Goal: Transaction & Acquisition: Purchase product/service

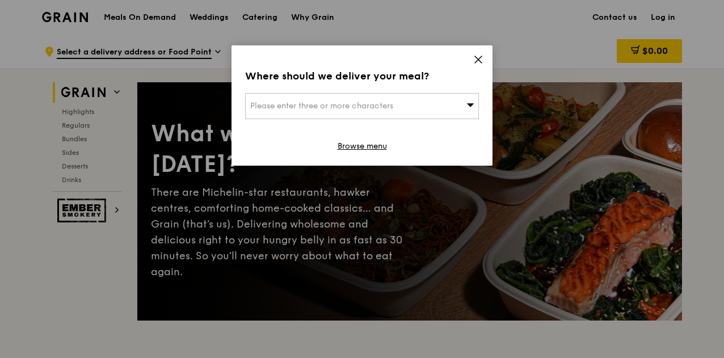
click at [458, 103] on div "Please enter three or more characters" at bounding box center [362, 106] width 234 height 26
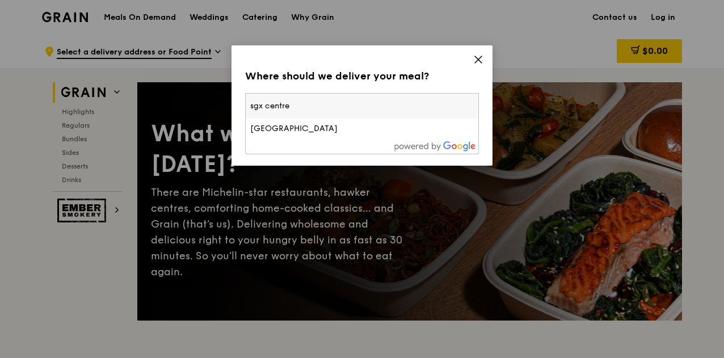
type input "sgx centre 1"
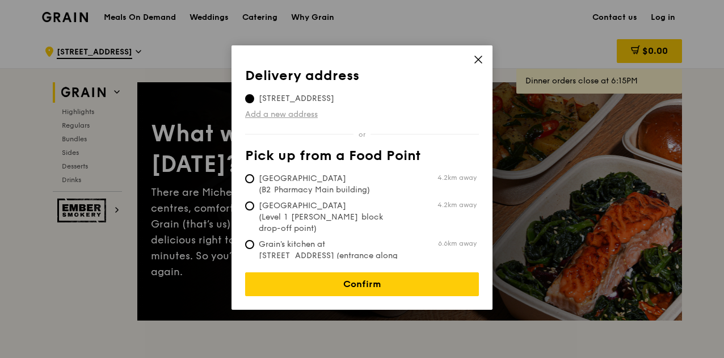
click at [279, 116] on link "Add a new address" at bounding box center [362, 114] width 234 height 11
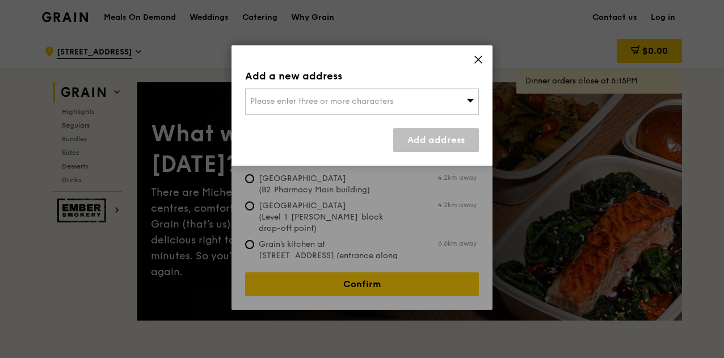
click at [288, 107] on div "Please enter three or more characters" at bounding box center [362, 102] width 234 height 26
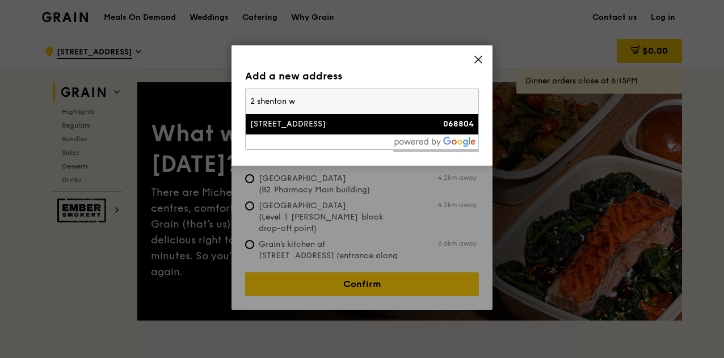
type input "2 shenton w"
click at [293, 119] on div "2 Shenton Way" at bounding box center [334, 124] width 168 height 11
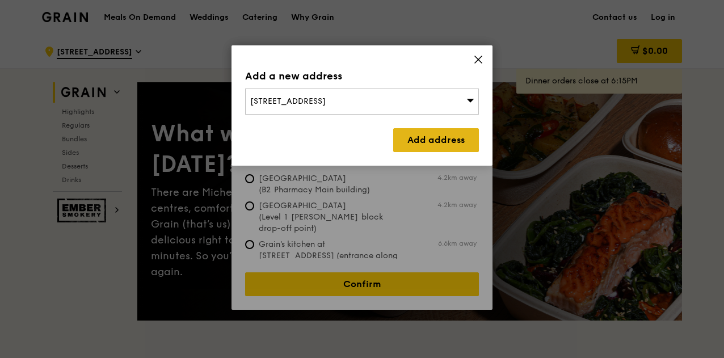
click at [424, 139] on link "Add address" at bounding box center [436, 140] width 86 height 24
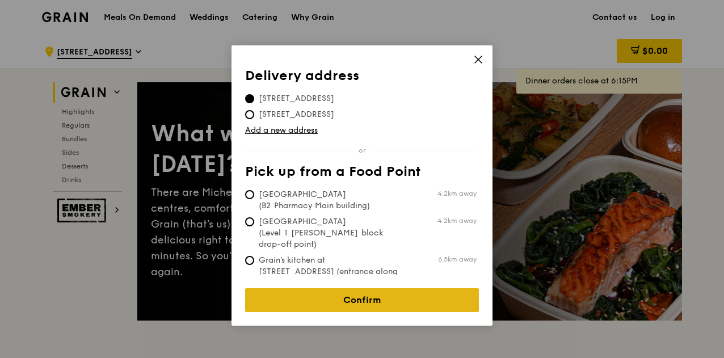
click at [364, 289] on link "Confirm" at bounding box center [362, 300] width 234 height 24
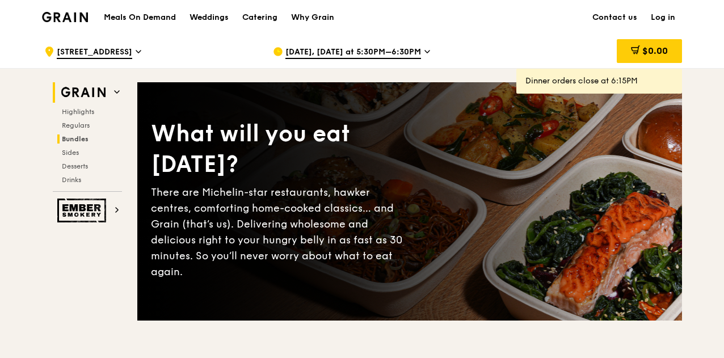
click at [74, 137] on span "Bundles" at bounding box center [75, 139] width 27 height 8
click at [82, 113] on span "Highlights" at bounding box center [80, 112] width 36 height 8
click at [273, 16] on div "Catering" at bounding box center [259, 18] width 35 height 34
click at [74, 153] on span "Sides" at bounding box center [71, 153] width 18 height 8
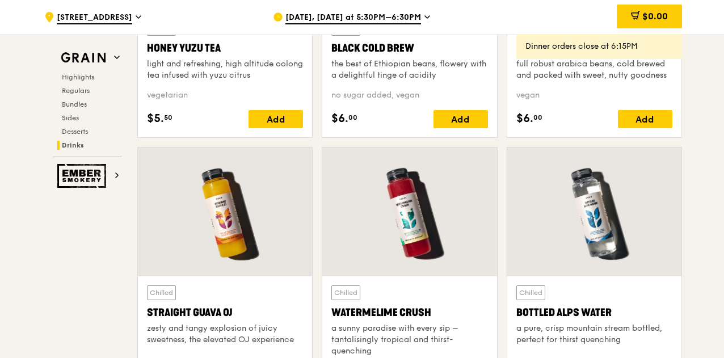
scroll to position [4669, 0]
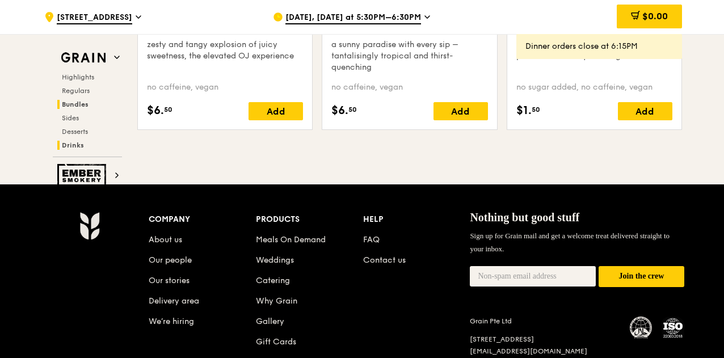
click at [78, 103] on span "Bundles" at bounding box center [75, 104] width 27 height 8
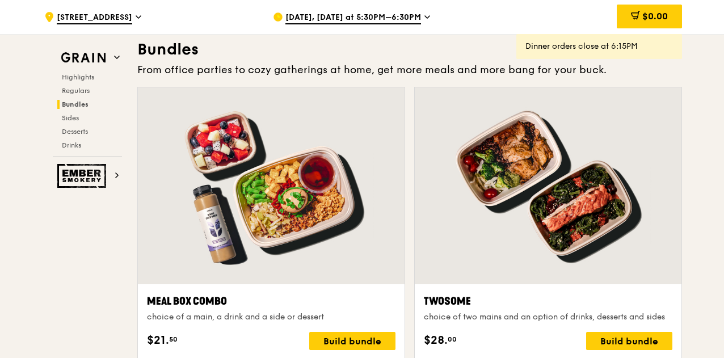
scroll to position [1620, 0]
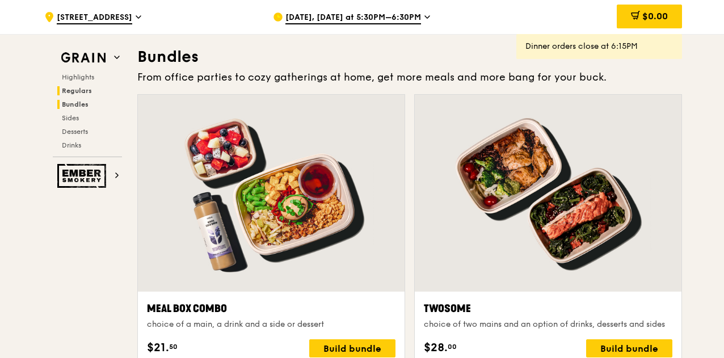
click at [82, 94] on span "Regulars" at bounding box center [77, 91] width 30 height 8
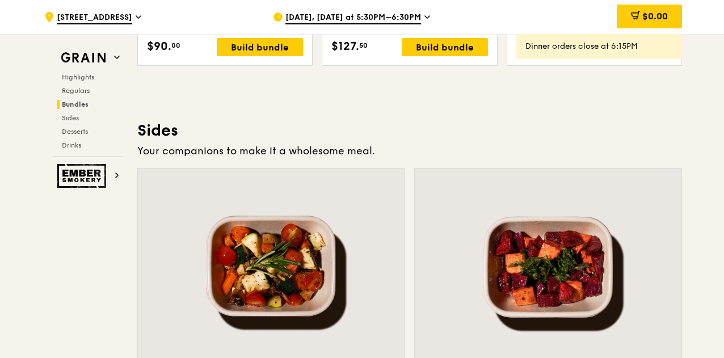
scroll to position [2723, 0]
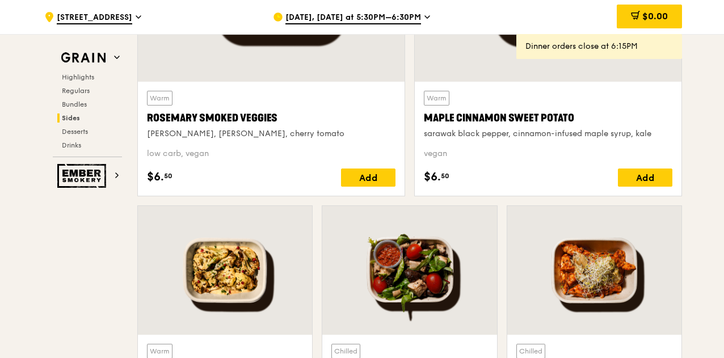
click at [376, 18] on span "Oct 13, Today at 5:30PM–6:30PM" at bounding box center [353, 18] width 136 height 12
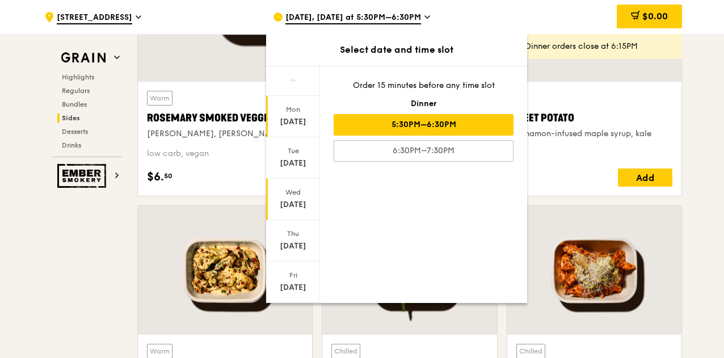
click at [287, 188] on div "Wed" at bounding box center [293, 192] width 50 height 9
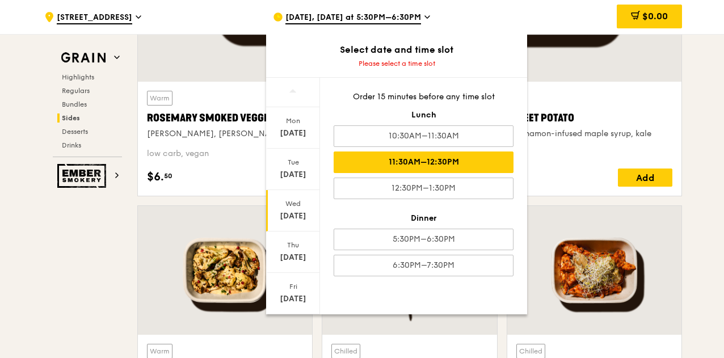
click at [392, 166] on div "11:30AM–12:30PM" at bounding box center [424, 162] width 180 height 22
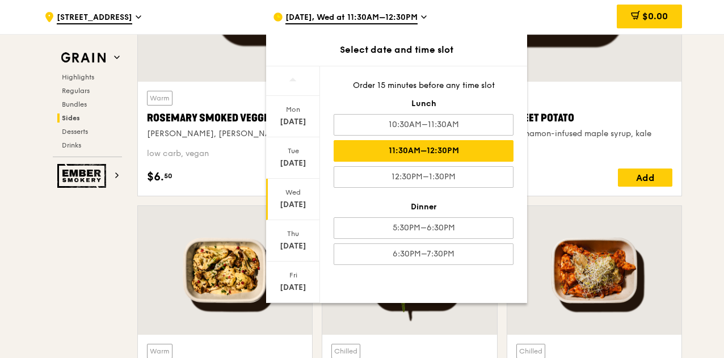
click at [398, 153] on div "11:30AM–12:30PM" at bounding box center [424, 151] width 180 height 22
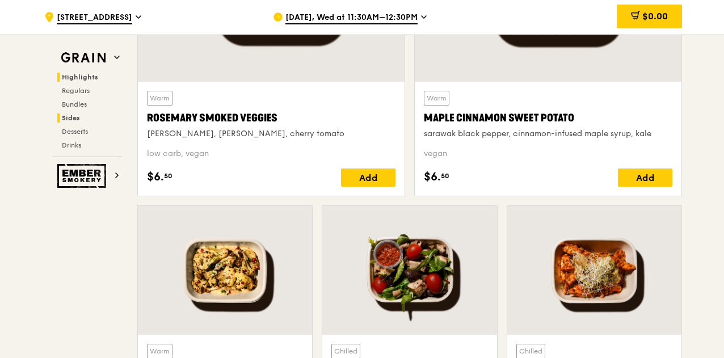
click at [92, 80] on span "Highlights" at bounding box center [80, 77] width 36 height 8
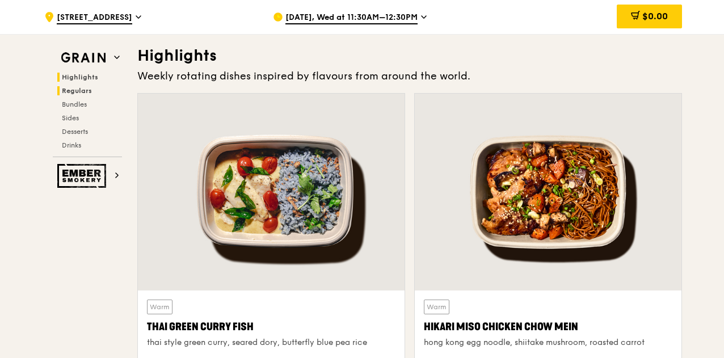
click at [84, 86] on h2 "Regulars" at bounding box center [89, 90] width 65 height 9
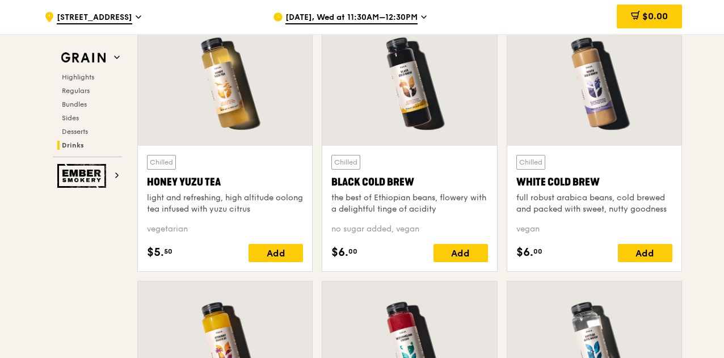
scroll to position [3854, 0]
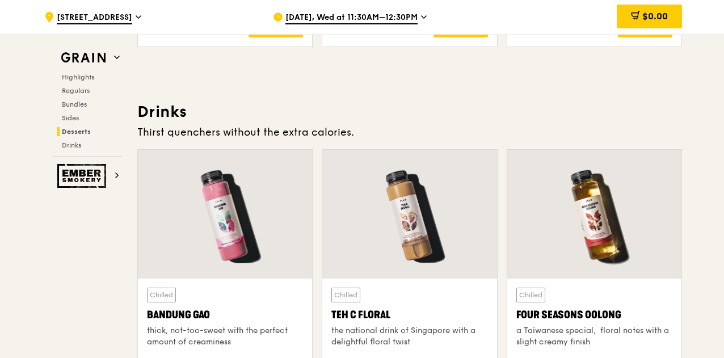
click at [67, 122] on div "Highlights Regulars Bundles Sides Desserts Drinks" at bounding box center [87, 111] width 69 height 77
click at [75, 117] on span "Sides" at bounding box center [71, 118] width 18 height 8
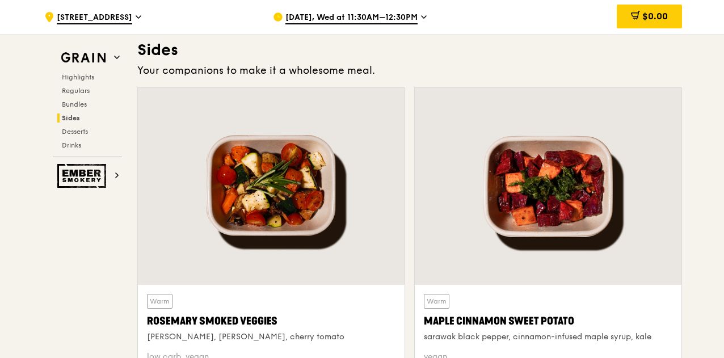
scroll to position [2512, 0]
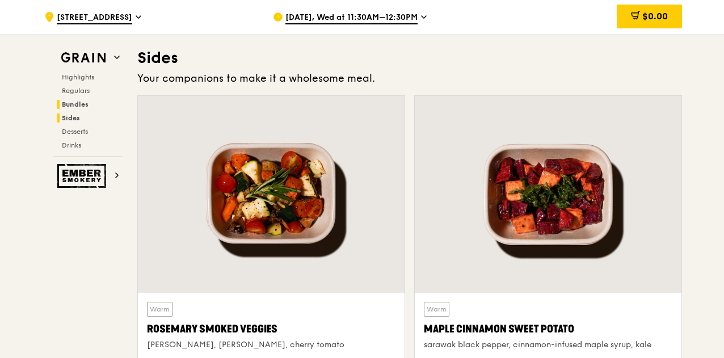
click at [79, 104] on span "Bundles" at bounding box center [75, 104] width 27 height 8
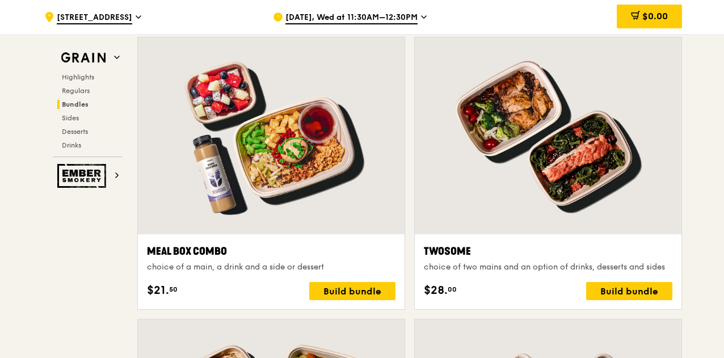
scroll to position [1620, 0]
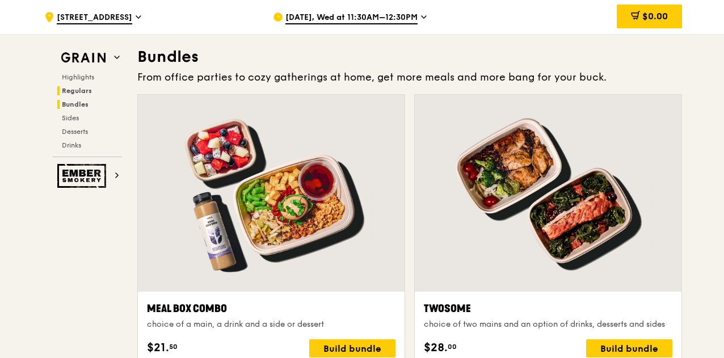
click at [83, 91] on span "Regulars" at bounding box center [77, 91] width 30 height 8
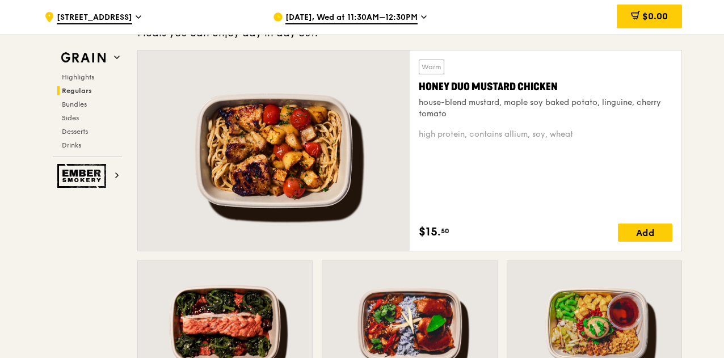
scroll to position [734, 0]
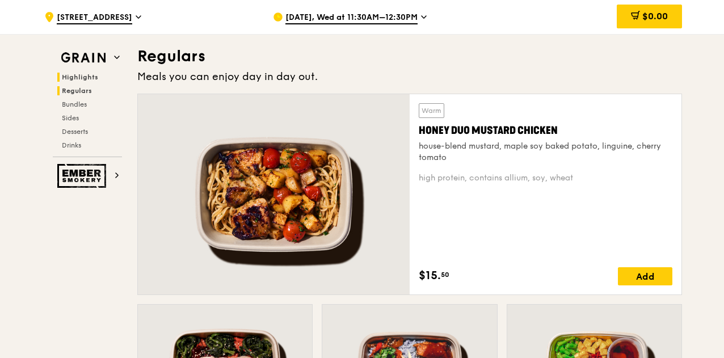
click at [89, 77] on span "Highlights" at bounding box center [80, 77] width 36 height 8
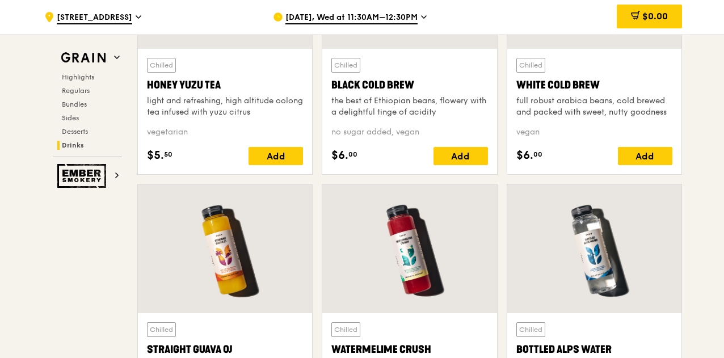
scroll to position [4689, 0]
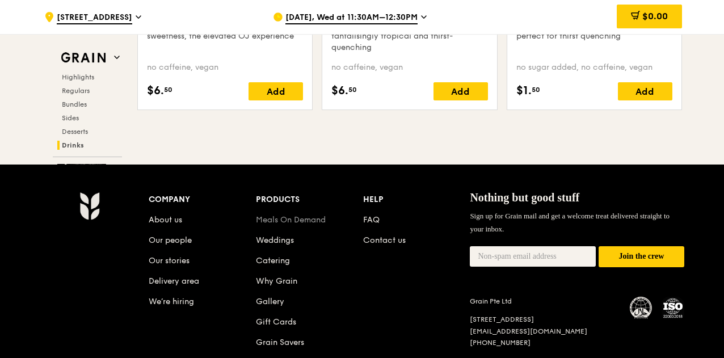
click at [307, 215] on link "Meals On Demand" at bounding box center [291, 220] width 70 height 10
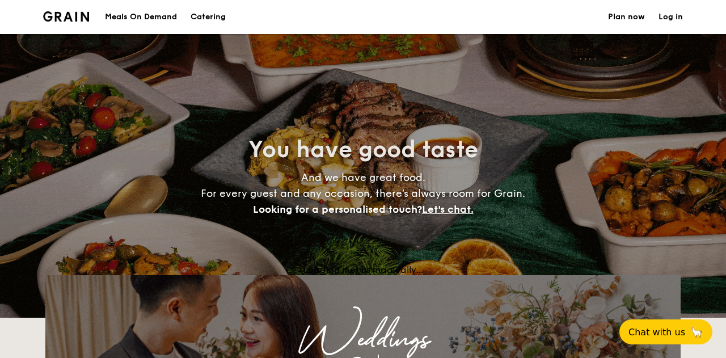
select select
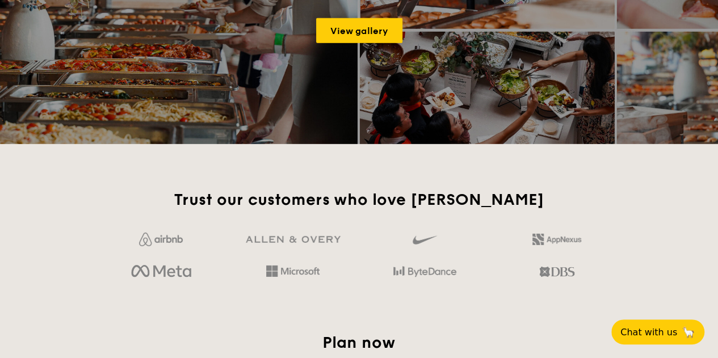
scroll to position [1812, 0]
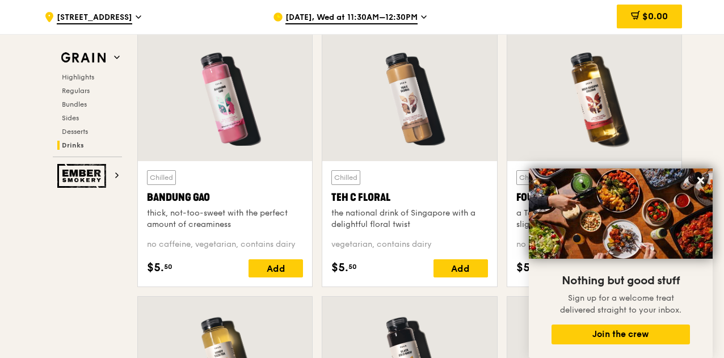
scroll to position [4028, 0]
